Goal: Information Seeking & Learning: Learn about a topic

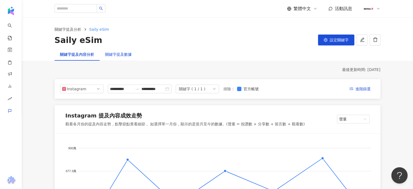
click at [115, 52] on div "關鍵字提及數據" at bounding box center [118, 54] width 27 height 6
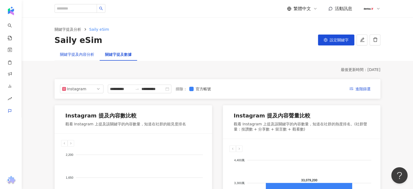
click at [75, 53] on div "關鍵字提及內容分析" at bounding box center [77, 54] width 34 height 6
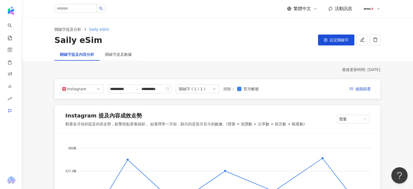
drag, startPoint x: 219, startPoint y: 35, endPoint x: 200, endPoint y: 49, distance: 23.7
click at [218, 36] on div "Saily eSim 設定關鍵字" at bounding box center [217, 39] width 325 height 11
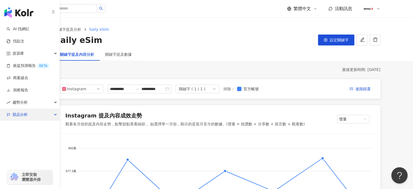
click at [20, 113] on span "競品分析" at bounding box center [19, 114] width 15 height 12
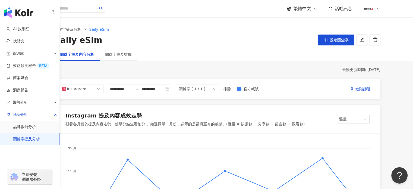
click at [31, 138] on link "關鍵字提及分析" at bounding box center [26, 138] width 27 height 5
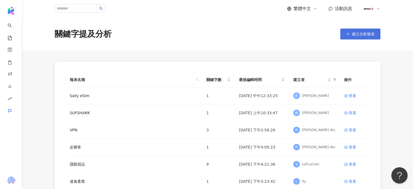
click at [359, 32] on span "建立分析報表" at bounding box center [363, 34] width 23 height 4
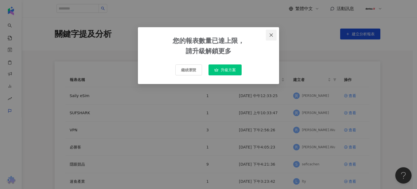
click at [272, 30] on button "Close" at bounding box center [271, 35] width 11 height 11
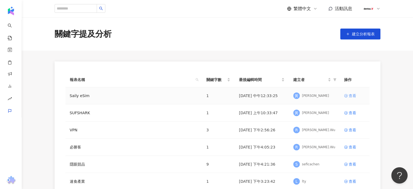
click at [352, 95] on div "查看" at bounding box center [352, 95] width 8 height 6
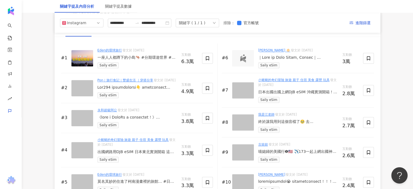
scroll to position [841, 0]
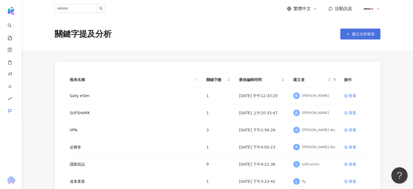
click at [357, 33] on span "建立分析報表" at bounding box center [363, 34] width 23 height 4
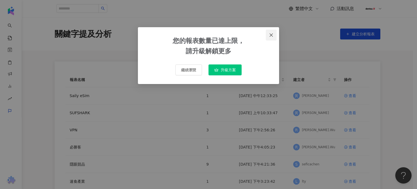
click at [271, 34] on icon "close" at bounding box center [271, 35] width 4 height 4
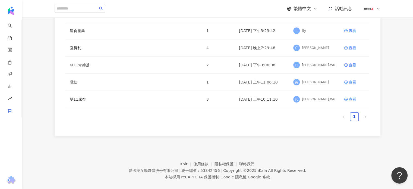
scroll to position [157, 0]
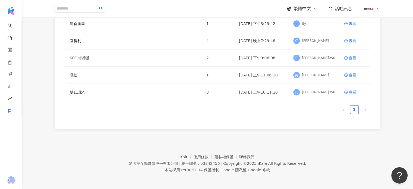
click at [355, 111] on link "1" at bounding box center [354, 109] width 8 height 8
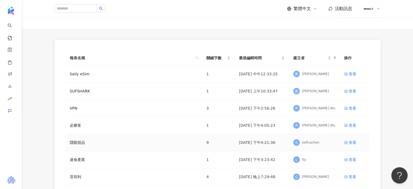
scroll to position [0, 0]
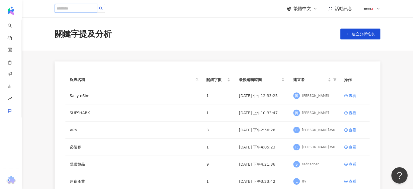
click at [90, 7] on input "search" at bounding box center [76, 8] width 42 height 9
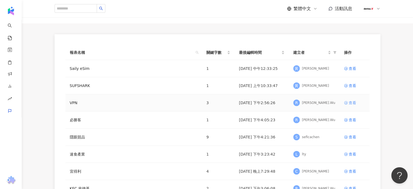
click at [353, 102] on div "查看" at bounding box center [352, 103] width 8 height 6
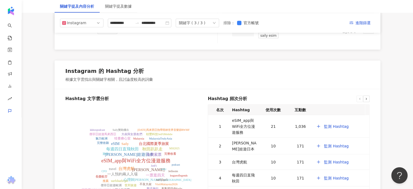
scroll to position [989, 0]
